Goal: Information Seeking & Learning: Check status

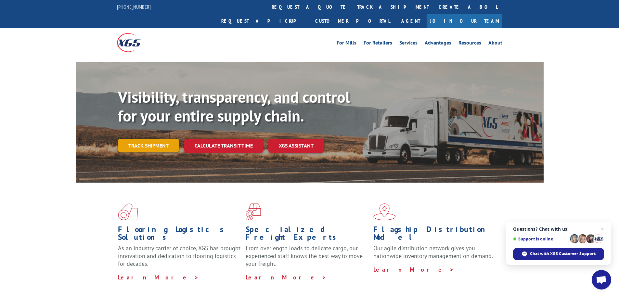
click at [141, 139] on link "Track shipment" at bounding box center [148, 146] width 61 height 14
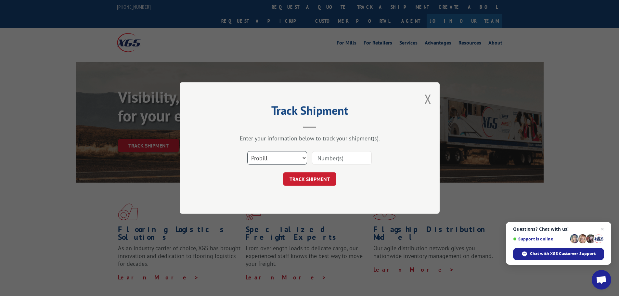
click at [290, 164] on select "Select category... Probill BOL PO" at bounding box center [277, 158] width 60 height 14
select select "bol"
click at [247, 151] on select "Select category... Probill BOL PO" at bounding box center [277, 158] width 60 height 14
click at [315, 181] on button "TRACK SHIPMENT" at bounding box center [309, 179] width 53 height 14
click at [320, 156] on input at bounding box center [342, 158] width 60 height 14
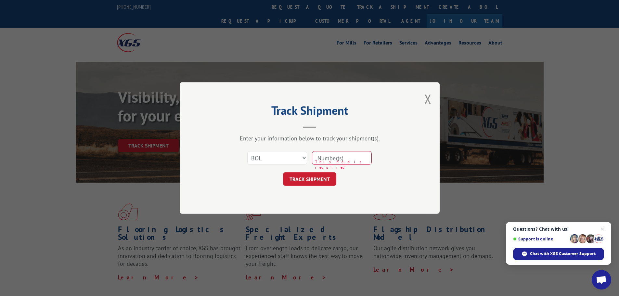
paste input "5656969"
type input "5656969"
click at [303, 185] on button "TRACK SHIPMENT" at bounding box center [309, 179] width 53 height 14
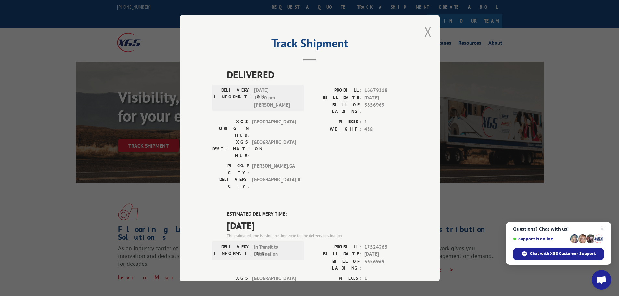
click at [425, 31] on button "Close modal" at bounding box center [427, 31] width 7 height 17
